Goal: Task Accomplishment & Management: Use online tool/utility

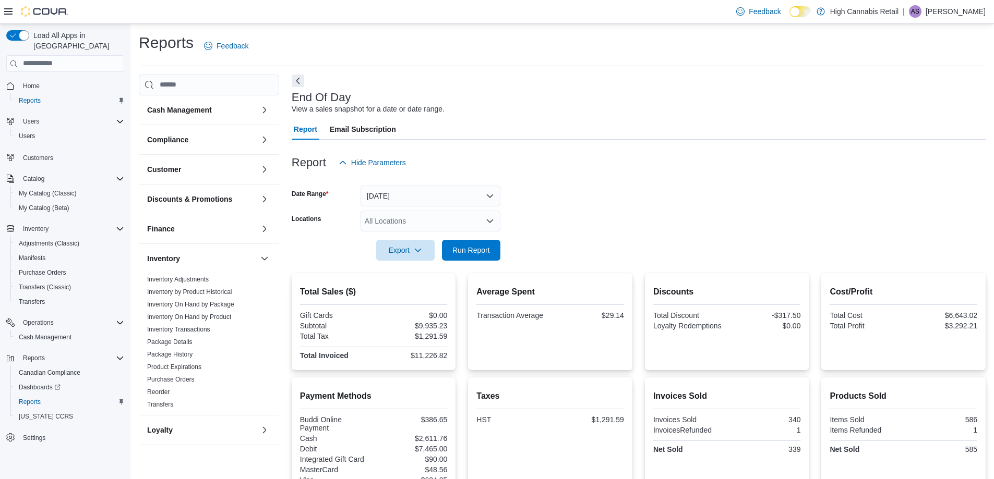
scroll to position [219, 0]
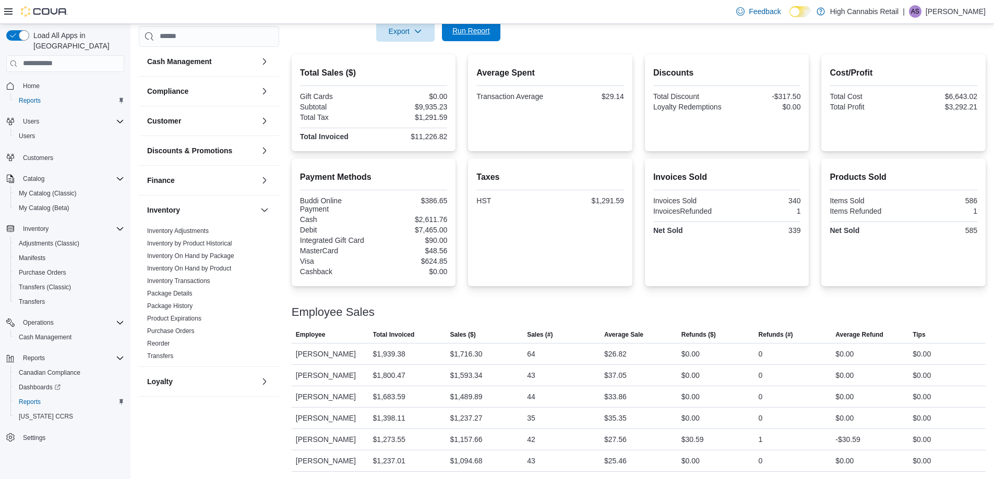
click at [472, 31] on span "Run Report" at bounding box center [471, 31] width 38 height 10
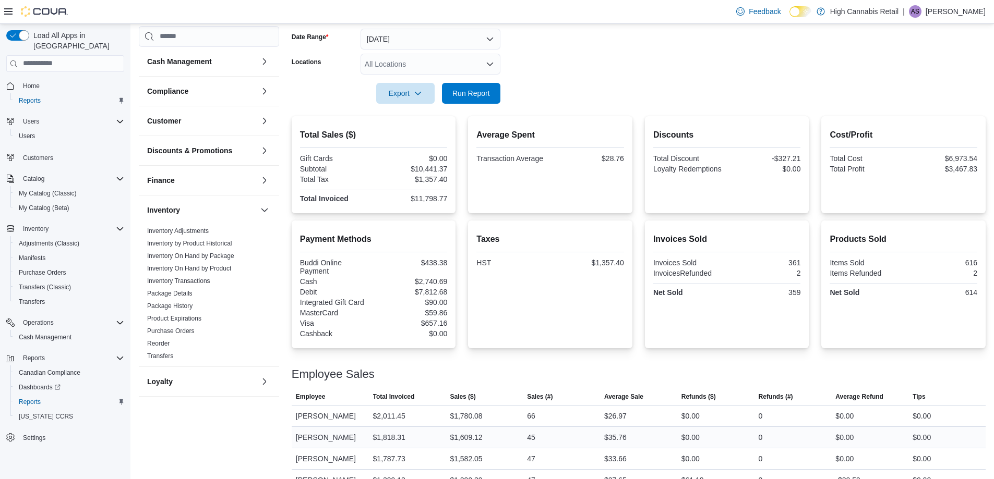
scroll to position [63, 0]
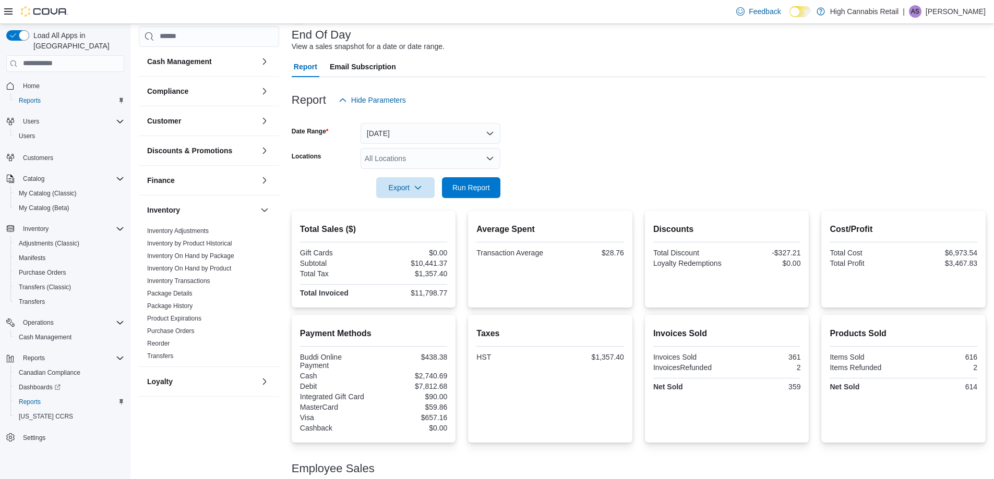
click at [414, 158] on div "All Locations" at bounding box center [430, 158] width 140 height 21
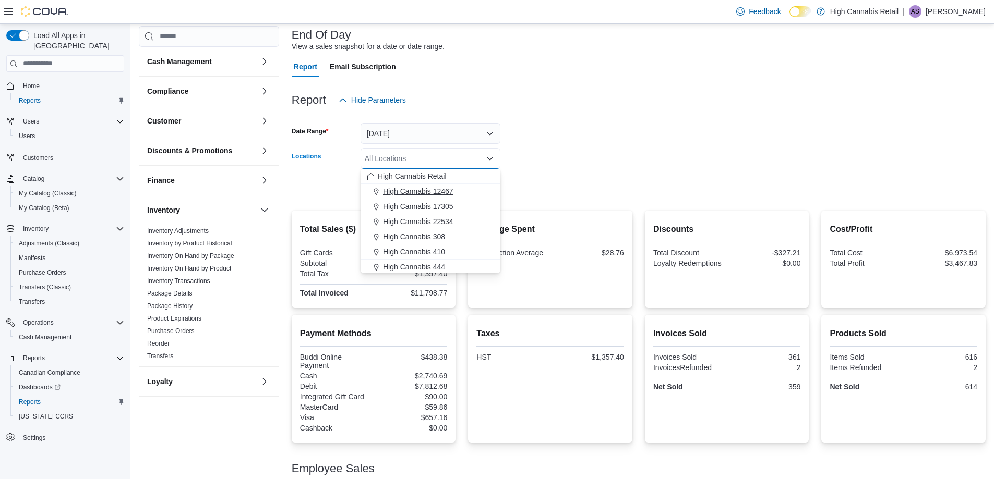
click at [416, 195] on span "High Cannabis 12467" at bounding box center [418, 191] width 70 height 10
click at [673, 127] on form "Date Range [DATE] Locations High Cannabis 12467 Combo box. Selected. High Canna…" at bounding box center [639, 155] width 694 height 88
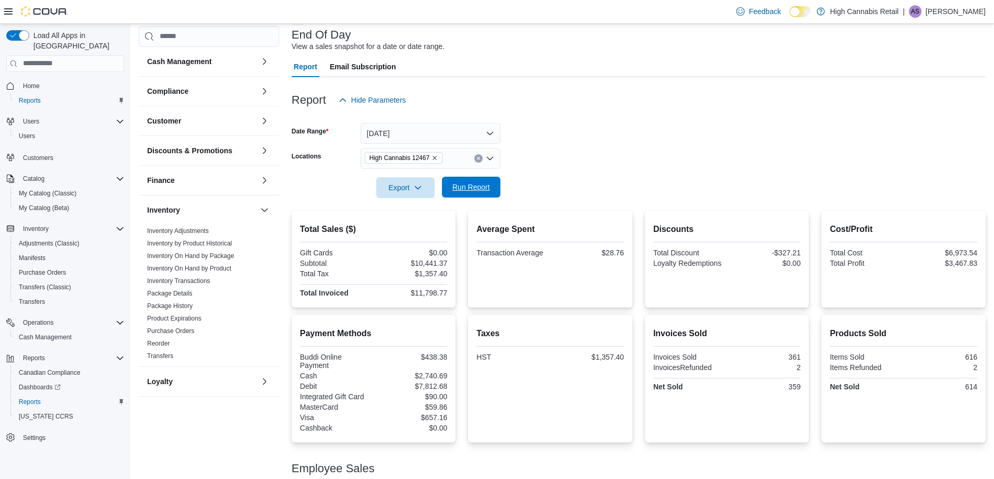
click at [492, 193] on span "Run Report" at bounding box center [471, 187] width 46 height 21
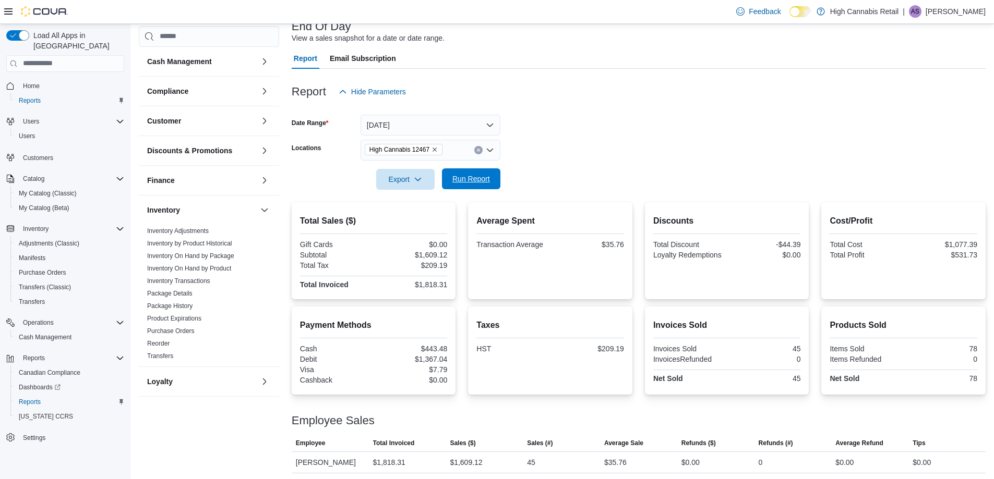
scroll to position [74, 0]
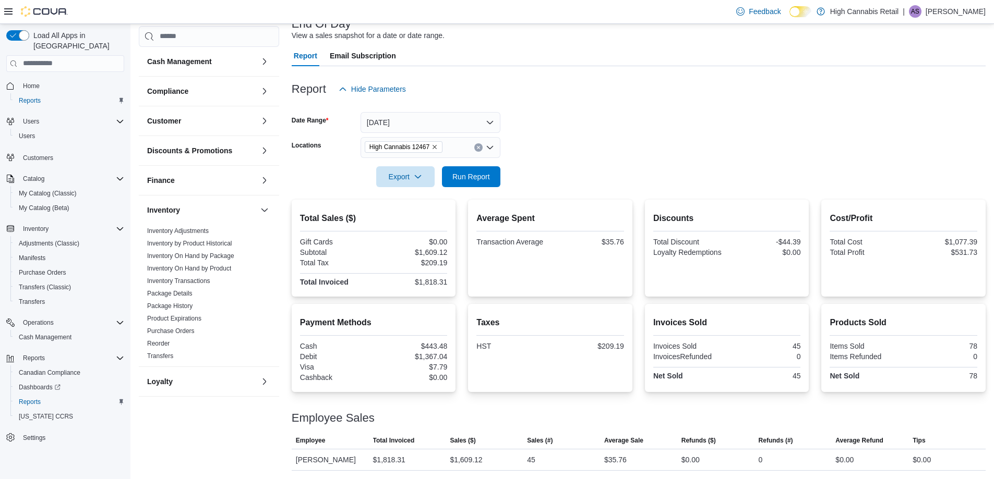
click at [433, 146] on icon "Remove High Cannabis 12467 from selection in this group" at bounding box center [434, 147] width 6 height 6
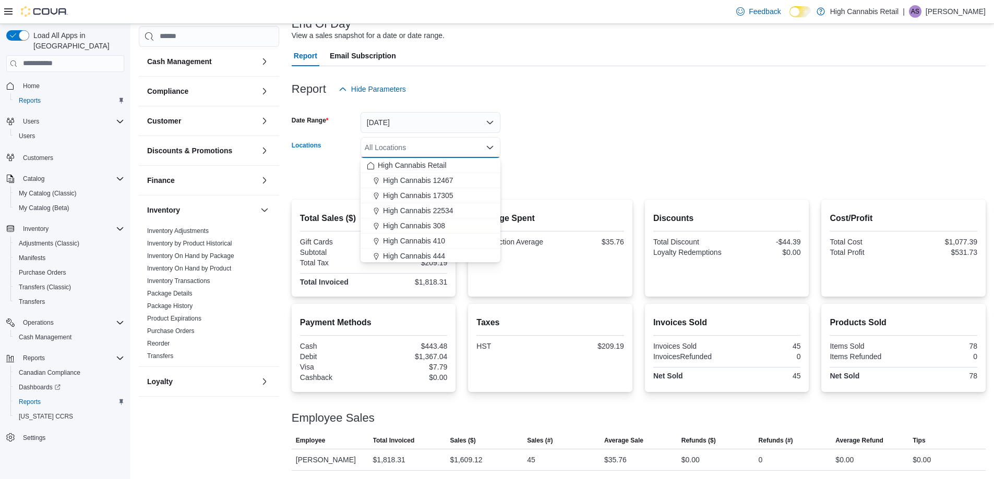
click at [599, 153] on form "Date Range [DATE] Locations All Locations Combo box. Selected. Combo box input.…" at bounding box center [639, 144] width 694 height 88
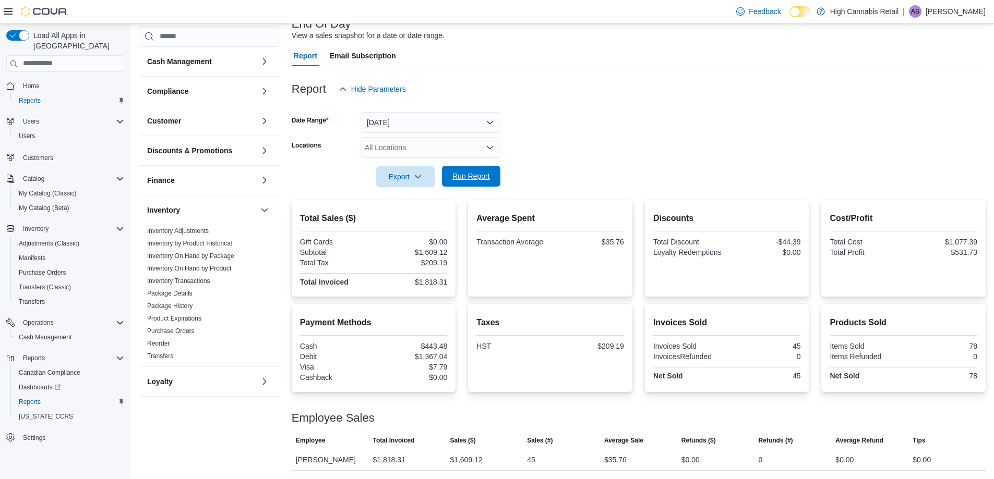
click at [483, 184] on span "Run Report" at bounding box center [471, 176] width 46 height 21
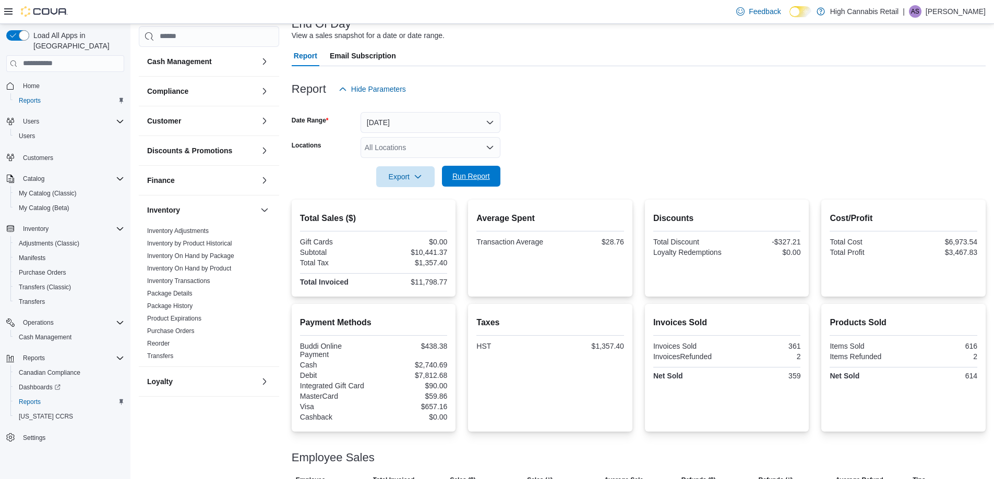
click at [475, 175] on span "Run Report" at bounding box center [471, 176] width 38 height 10
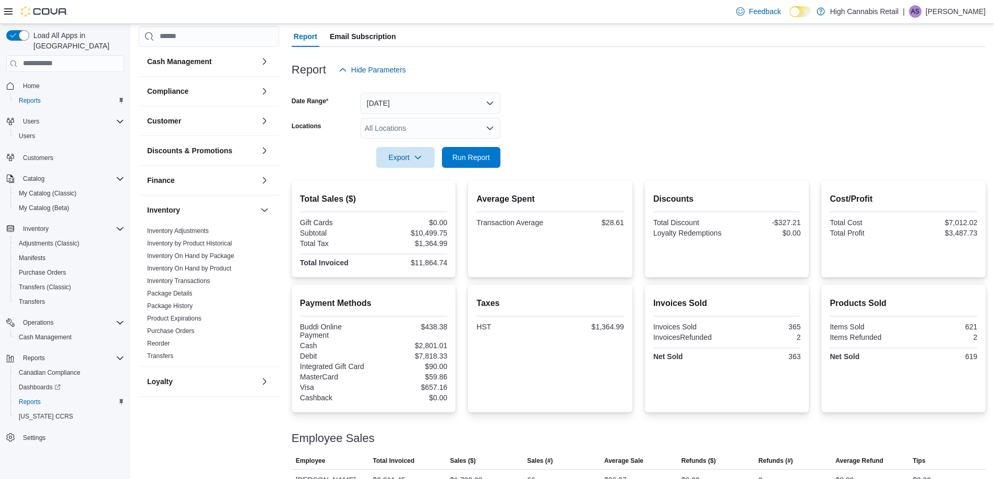
scroll to position [10, 0]
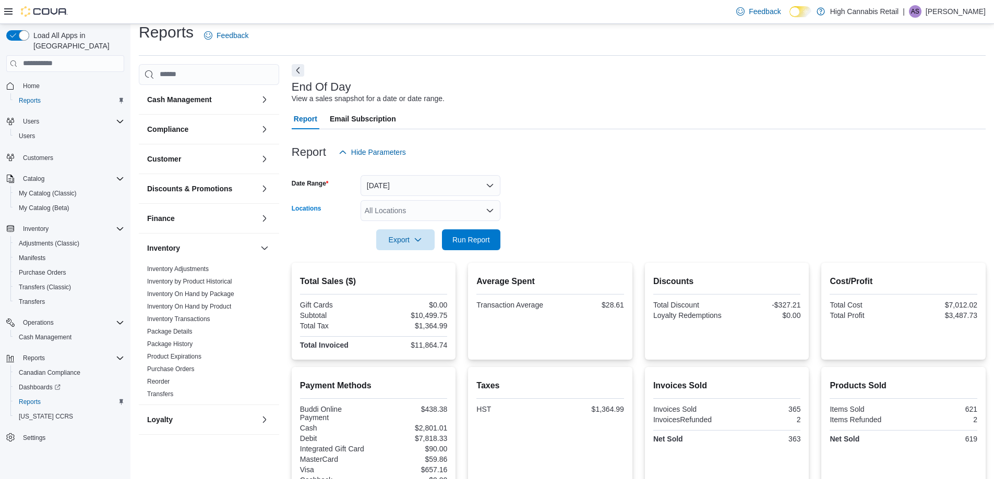
click at [417, 207] on div "All Locations" at bounding box center [430, 210] width 140 height 21
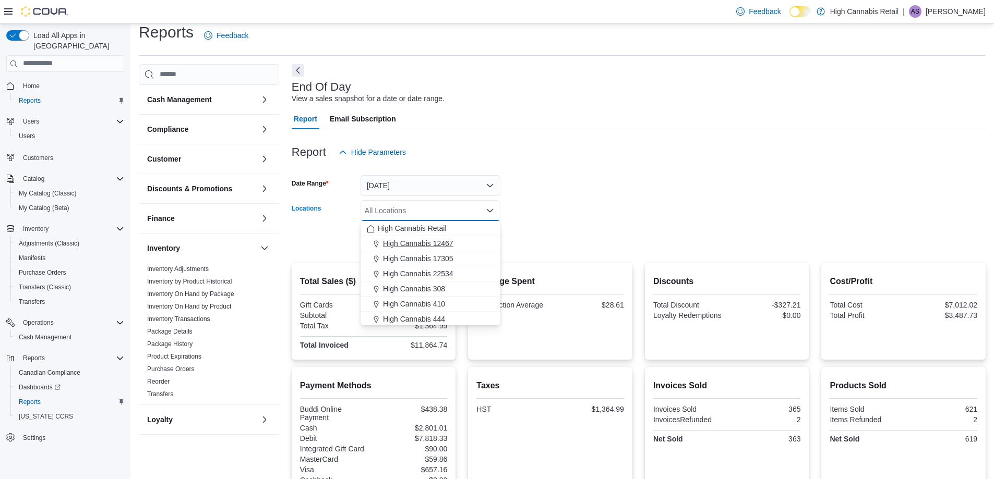
click at [404, 245] on span "High Cannabis 12467" at bounding box center [418, 243] width 70 height 10
click at [551, 189] on form "Date Range [DATE] Locations High Cannabis 12467 Combo box. Selected. High Canna…" at bounding box center [639, 207] width 694 height 88
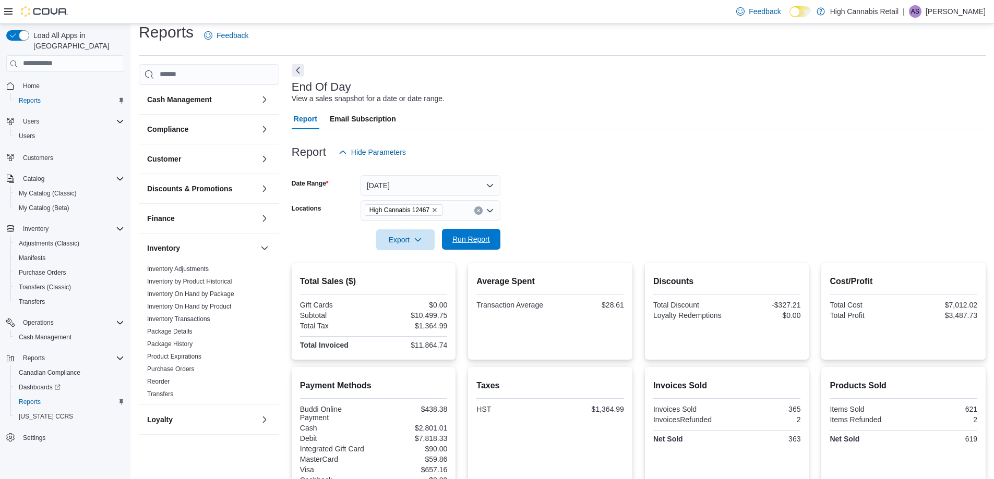
click at [467, 235] on span "Run Report" at bounding box center [471, 239] width 38 height 10
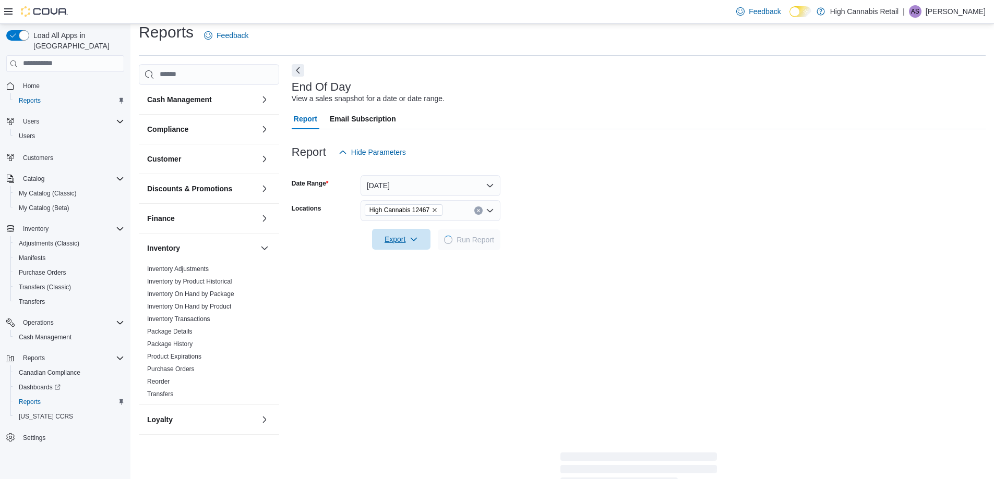
click at [393, 237] on span "Export" at bounding box center [401, 239] width 46 height 21
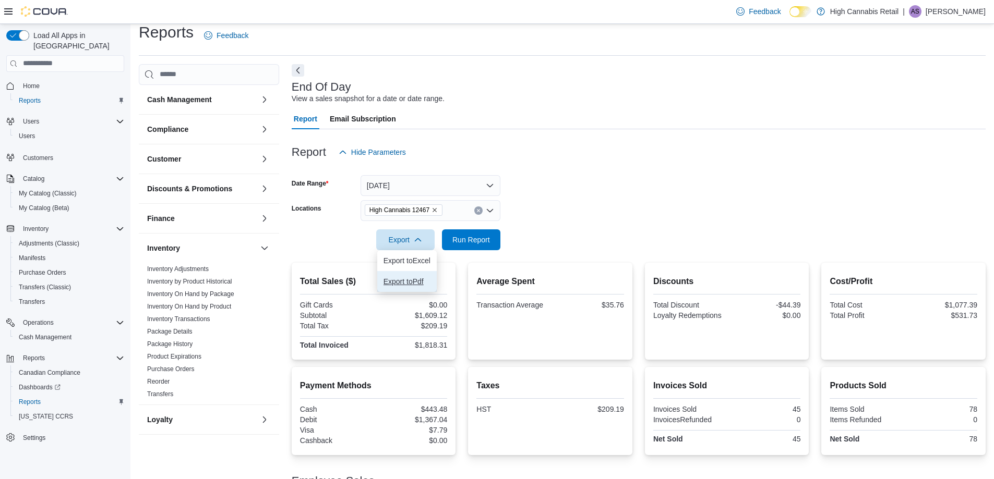
click at [417, 278] on span "Export to Pdf" at bounding box center [406, 281] width 47 height 8
